Goal: Check status: Check status

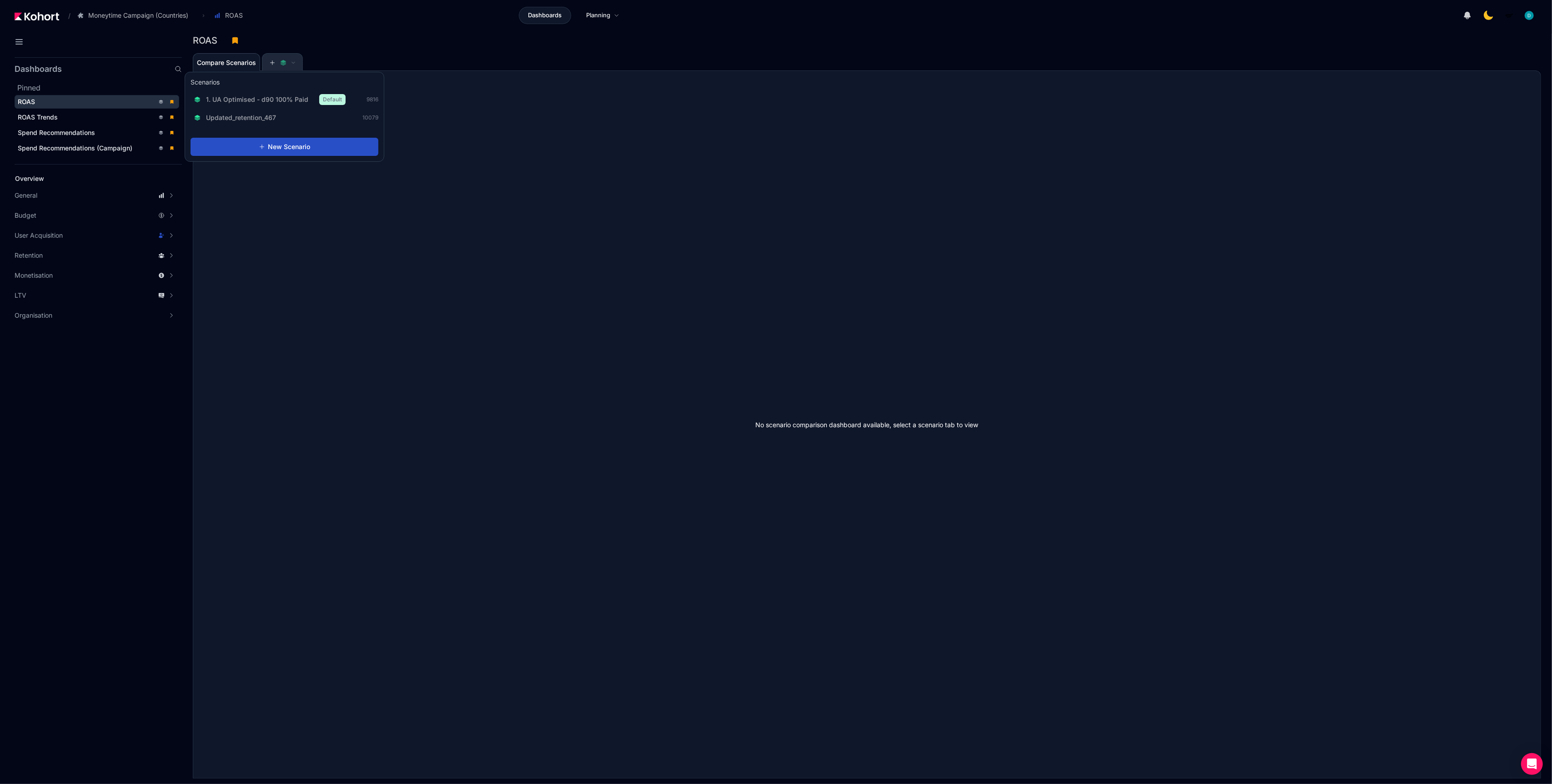
click at [279, 69] on button at bounding box center [283, 62] width 27 height 18
click at [283, 68] on button at bounding box center [283, 62] width 27 height 18
click at [276, 108] on div "1. UA Optimised - d90 100% Paid Default 9816 Updated_retention_467 10079" at bounding box center [284, 107] width 188 height 33
click at [280, 96] on span "1. UA Optimised - d90 100% Paid" at bounding box center [257, 98] width 102 height 9
